Goal: Task Accomplishment & Management: Use online tool/utility

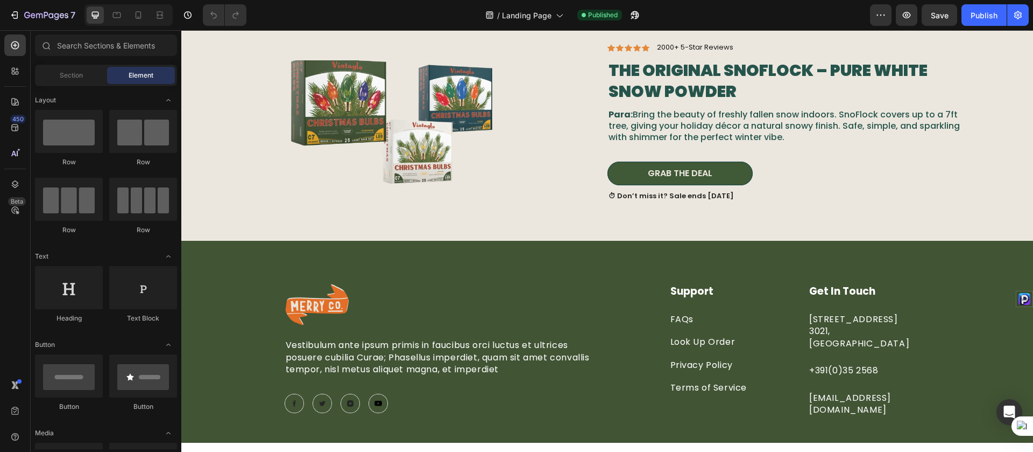
scroll to position [995, 0]
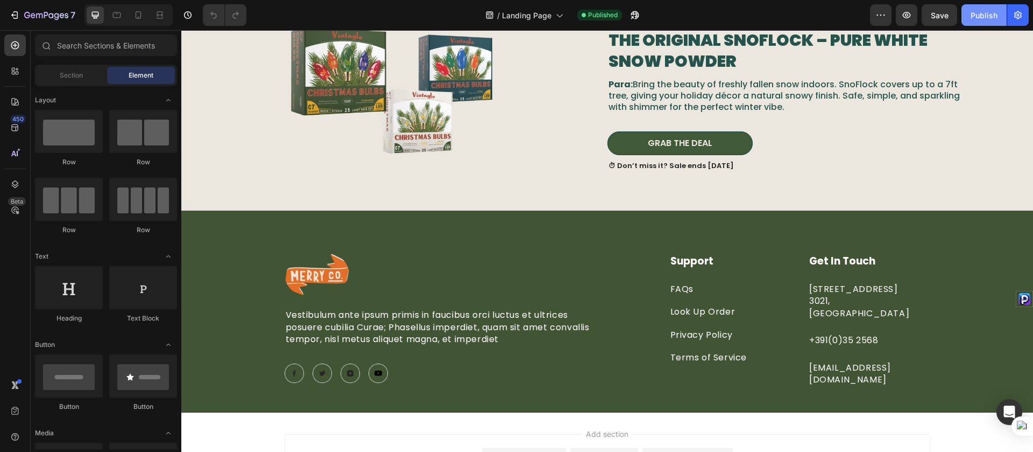
click at [979, 19] on div "Publish" at bounding box center [984, 15] width 27 height 11
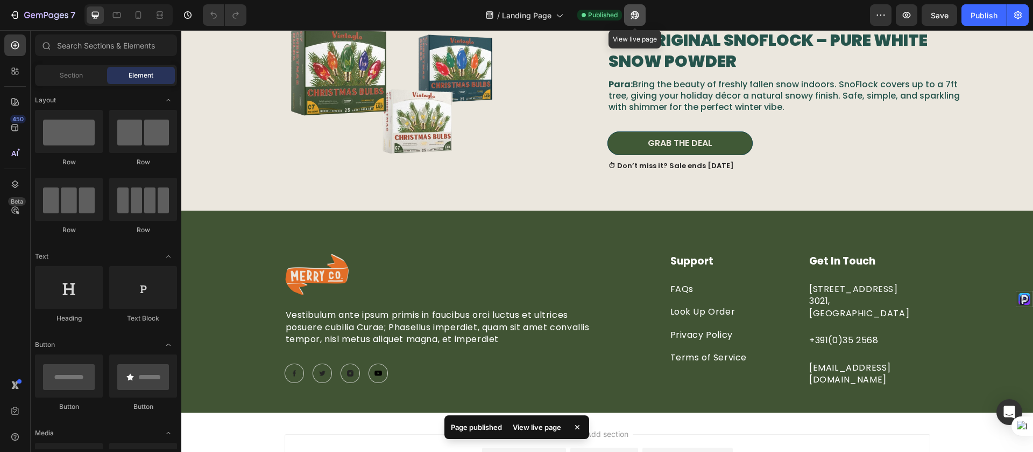
click at [633, 17] on icon "button" at bounding box center [632, 17] width 3 height 3
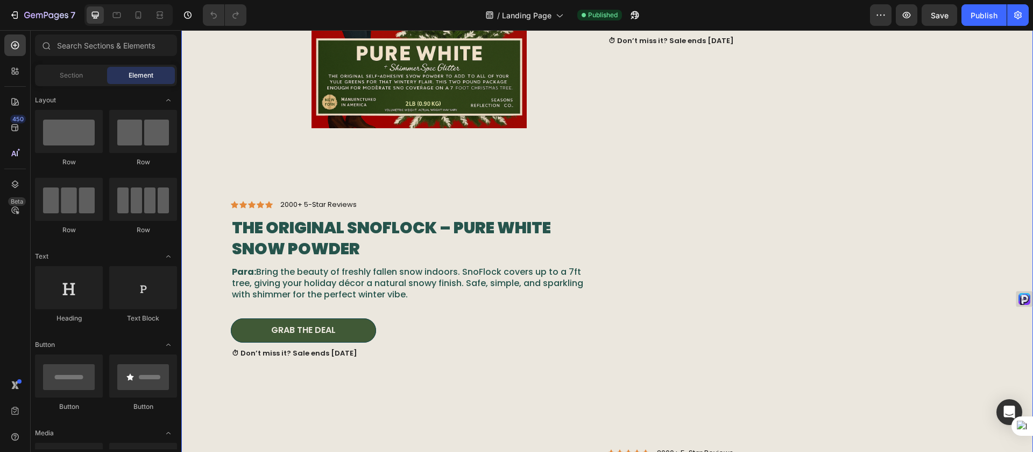
scroll to position [115, 0]
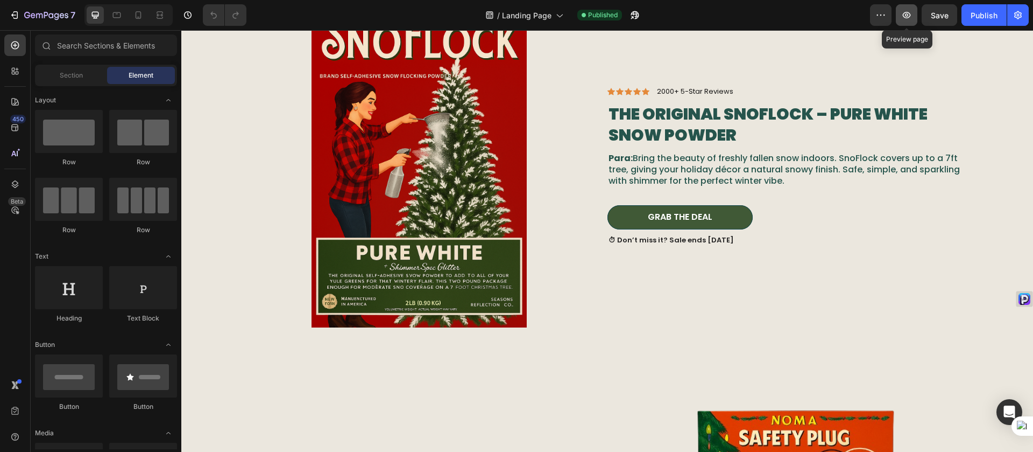
click at [907, 15] on icon "button" at bounding box center [906, 15] width 11 height 11
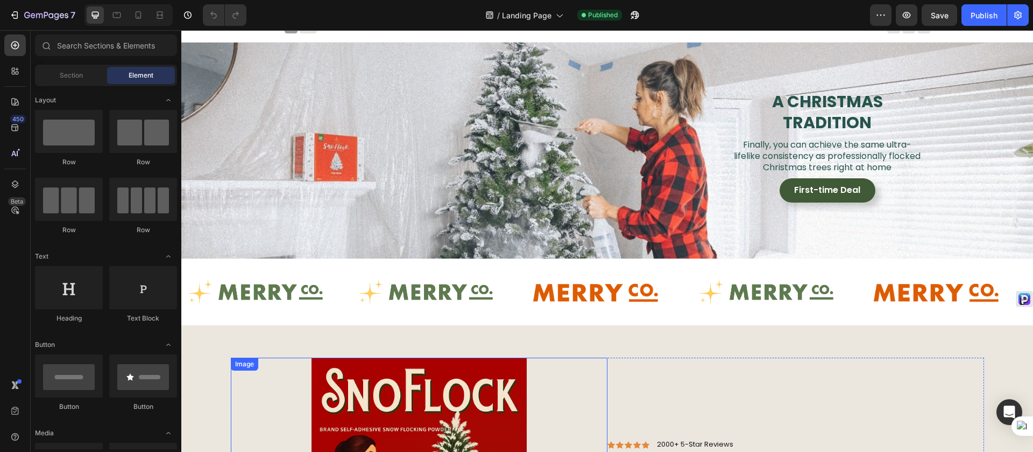
scroll to position [0, 0]
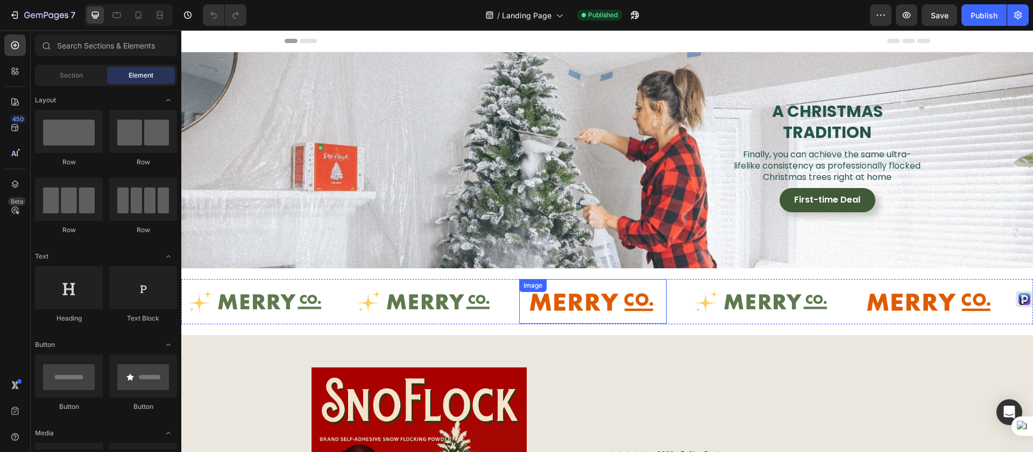
click at [590, 299] on img at bounding box center [592, 301] width 147 height 32
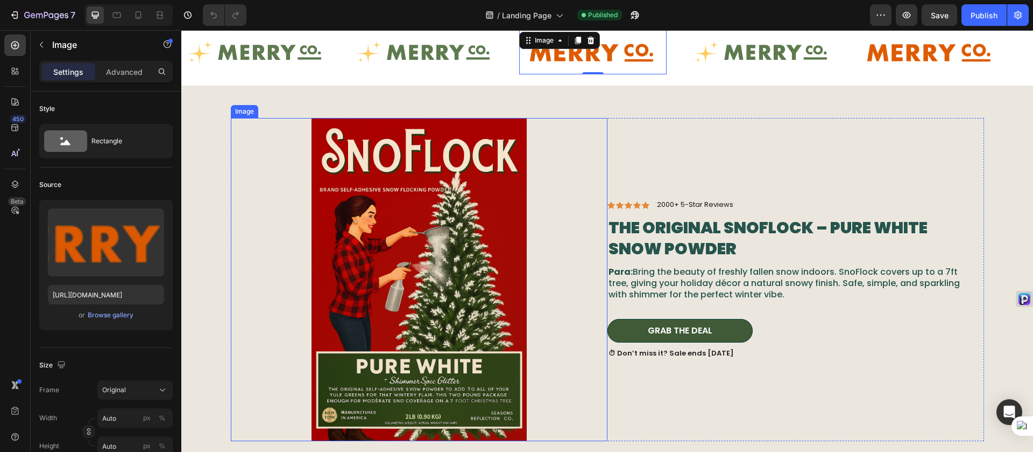
scroll to position [340, 0]
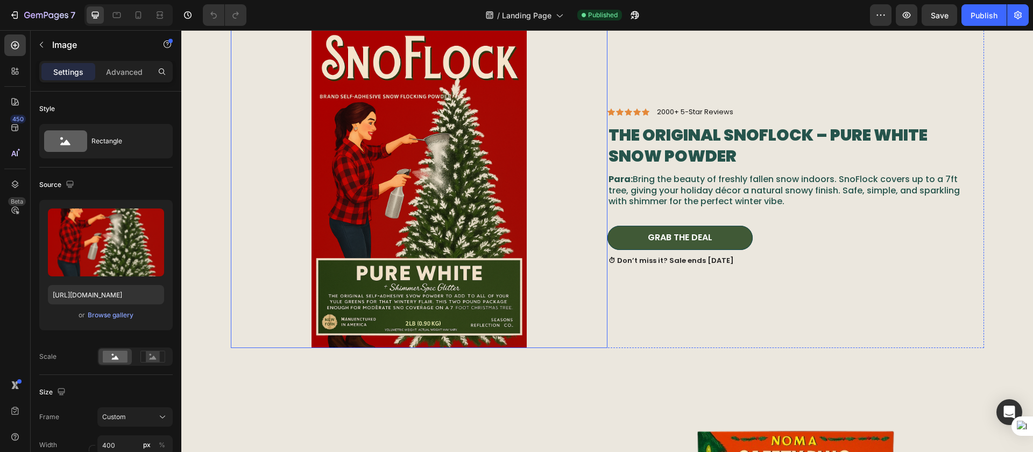
click at [575, 284] on div at bounding box center [419, 186] width 377 height 323
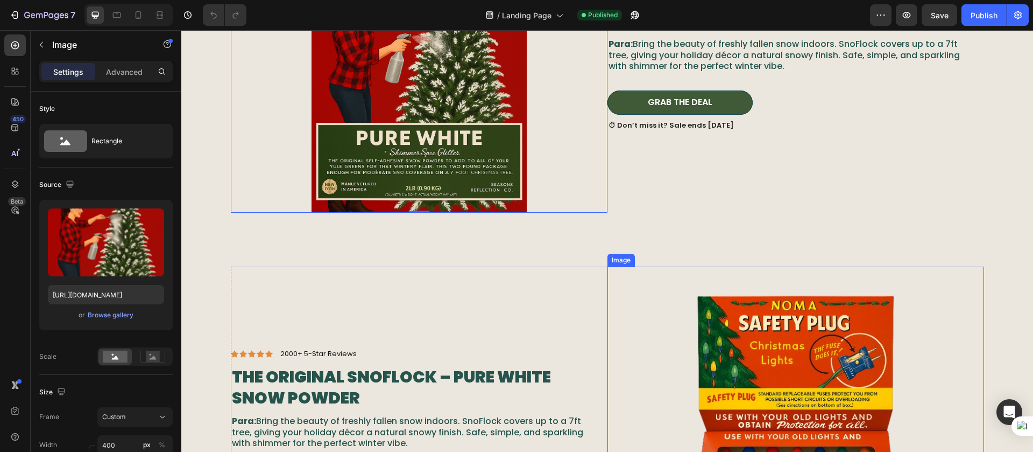
scroll to position [629, 0]
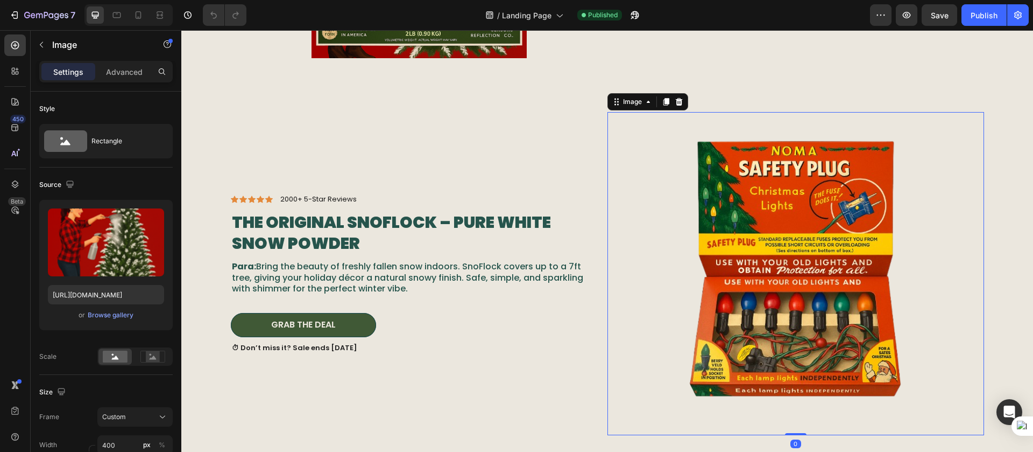
click at [681, 265] on div at bounding box center [796, 273] width 377 height 323
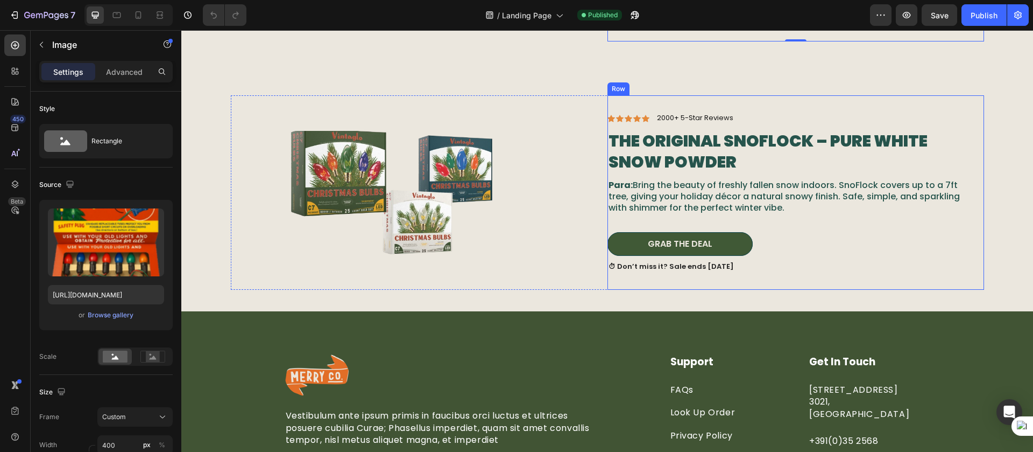
scroll to position [1035, 0]
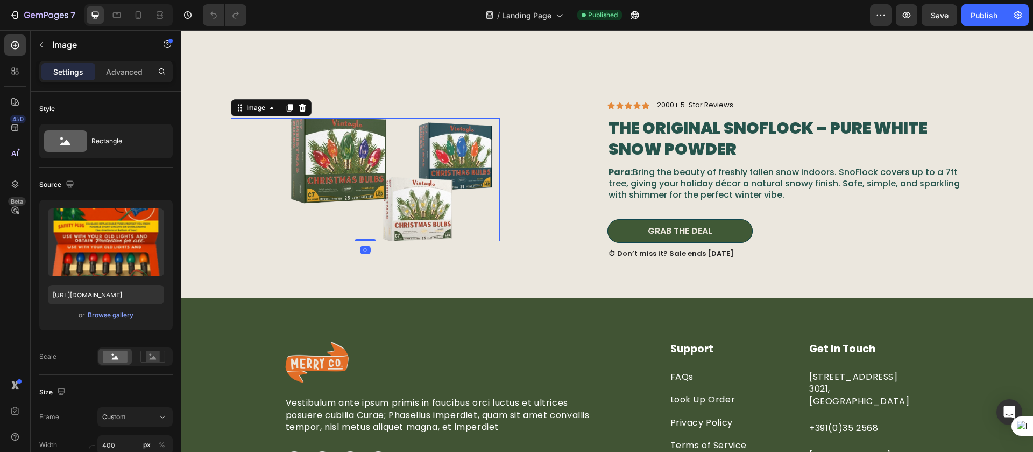
click at [429, 175] on img at bounding box center [392, 179] width 215 height 123
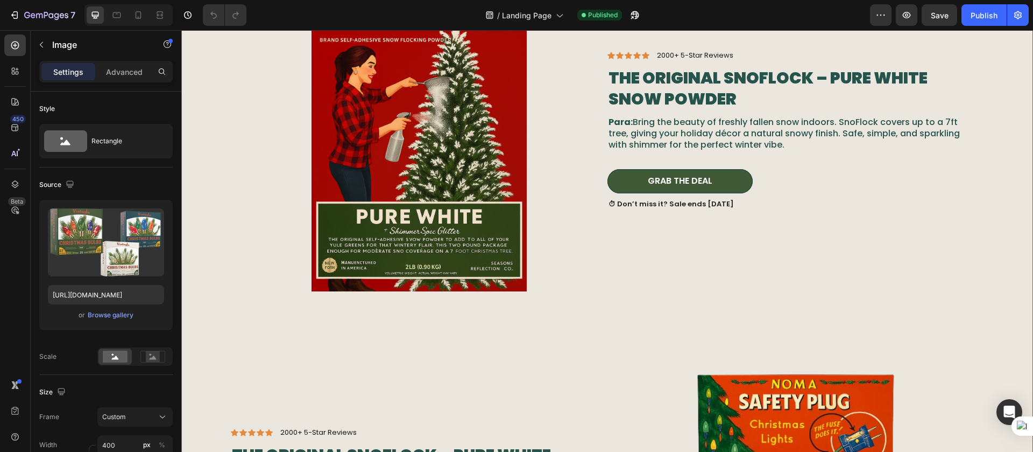
scroll to position [0, 0]
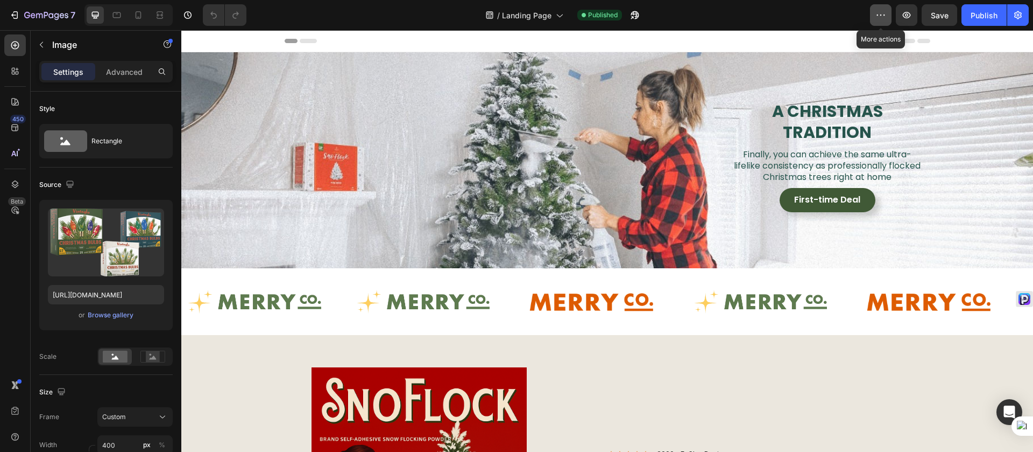
click at [883, 15] on icon "button" at bounding box center [881, 15] width 11 height 11
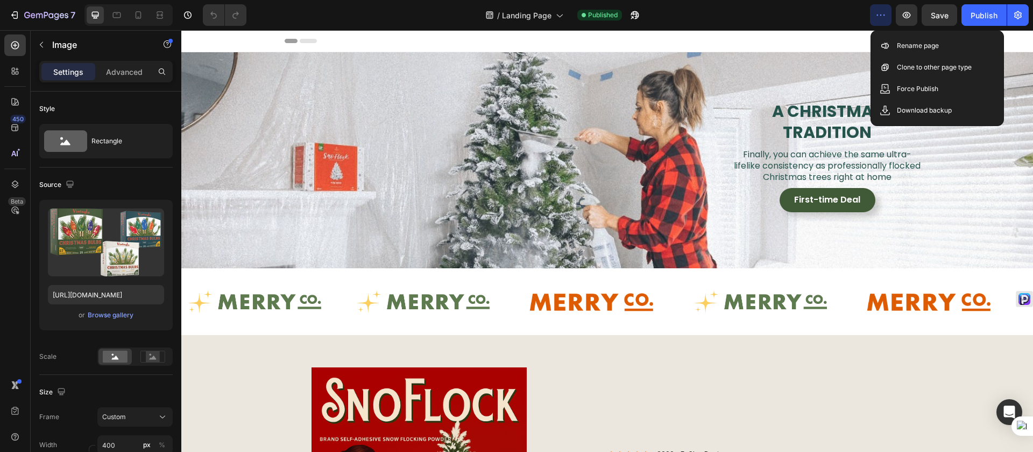
click at [883, 15] on icon "button" at bounding box center [881, 15] width 11 height 11
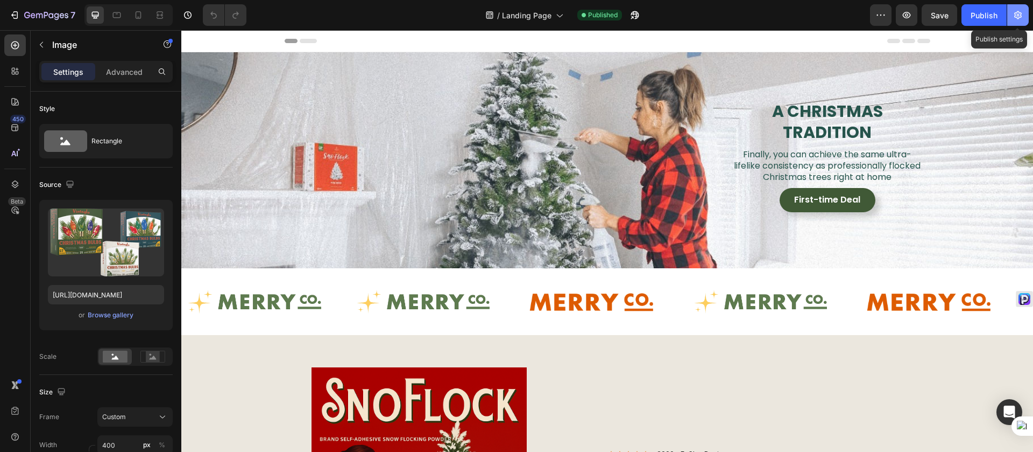
click at [1017, 8] on button "button" at bounding box center [1018, 15] width 22 height 22
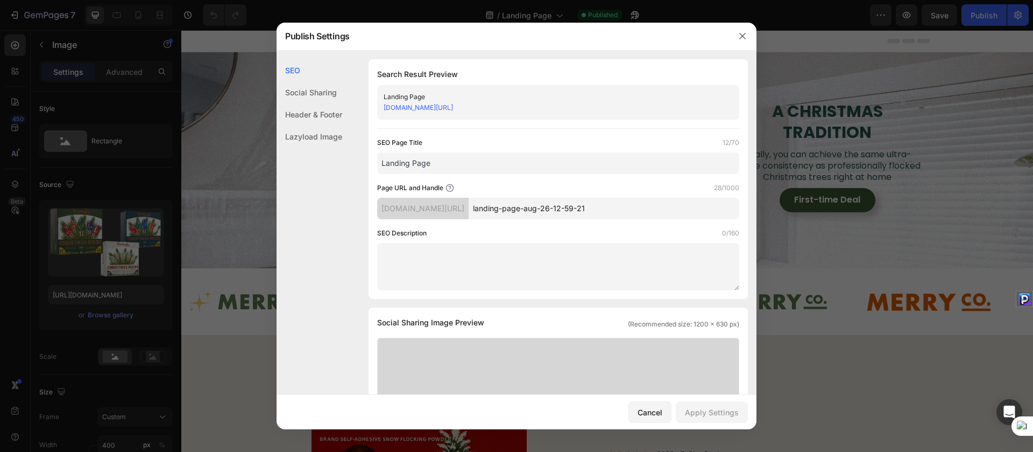
click at [453, 107] on link "[DOMAIN_NAME][URL]" at bounding box center [418, 107] width 69 height 8
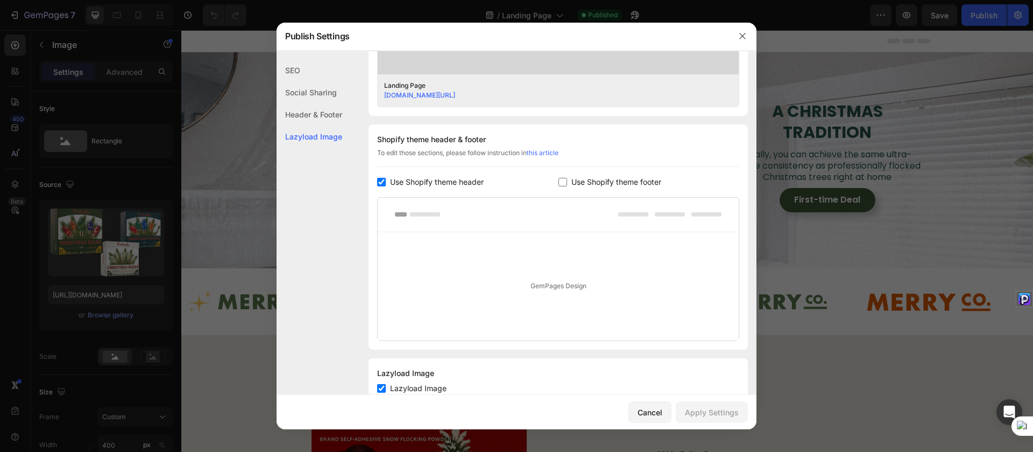
scroll to position [476, 0]
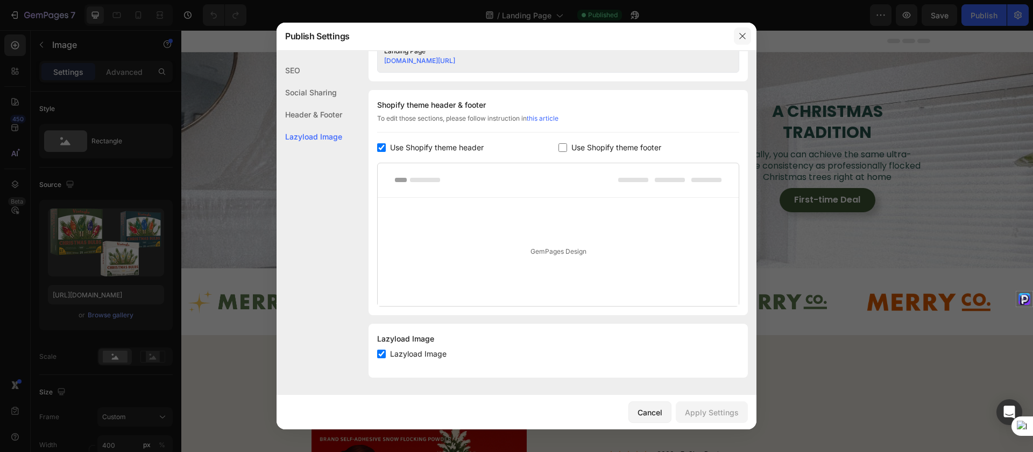
click at [745, 38] on icon "button" at bounding box center [742, 36] width 9 height 9
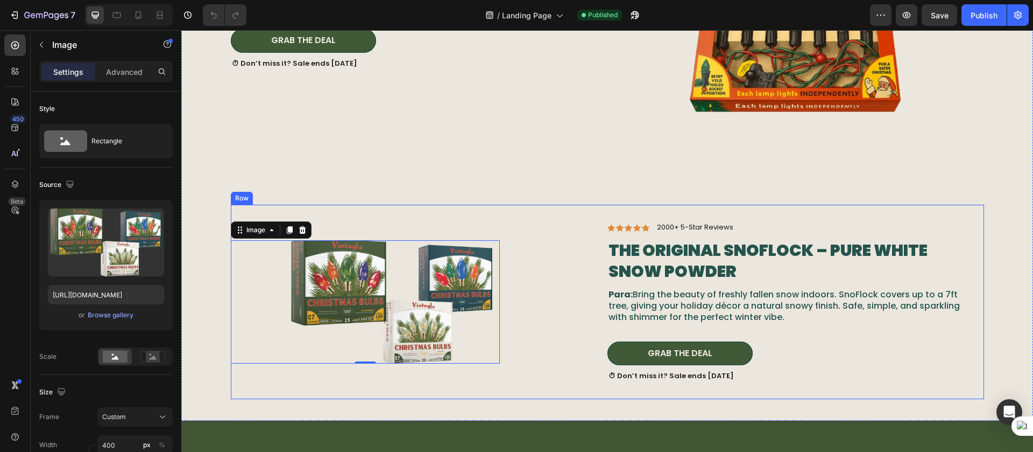
scroll to position [941, 0]
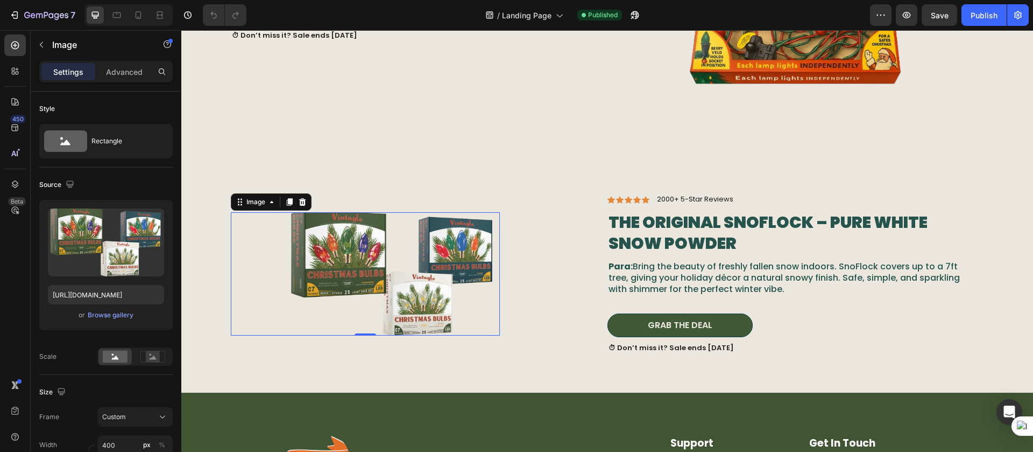
click at [420, 262] on img at bounding box center [392, 273] width 215 height 123
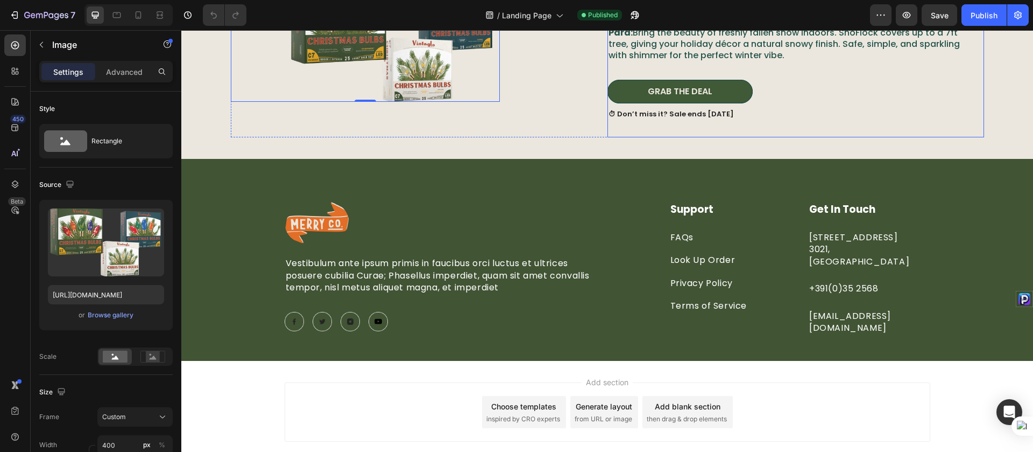
scroll to position [1180, 0]
